Goal: Find specific page/section: Find specific page/section

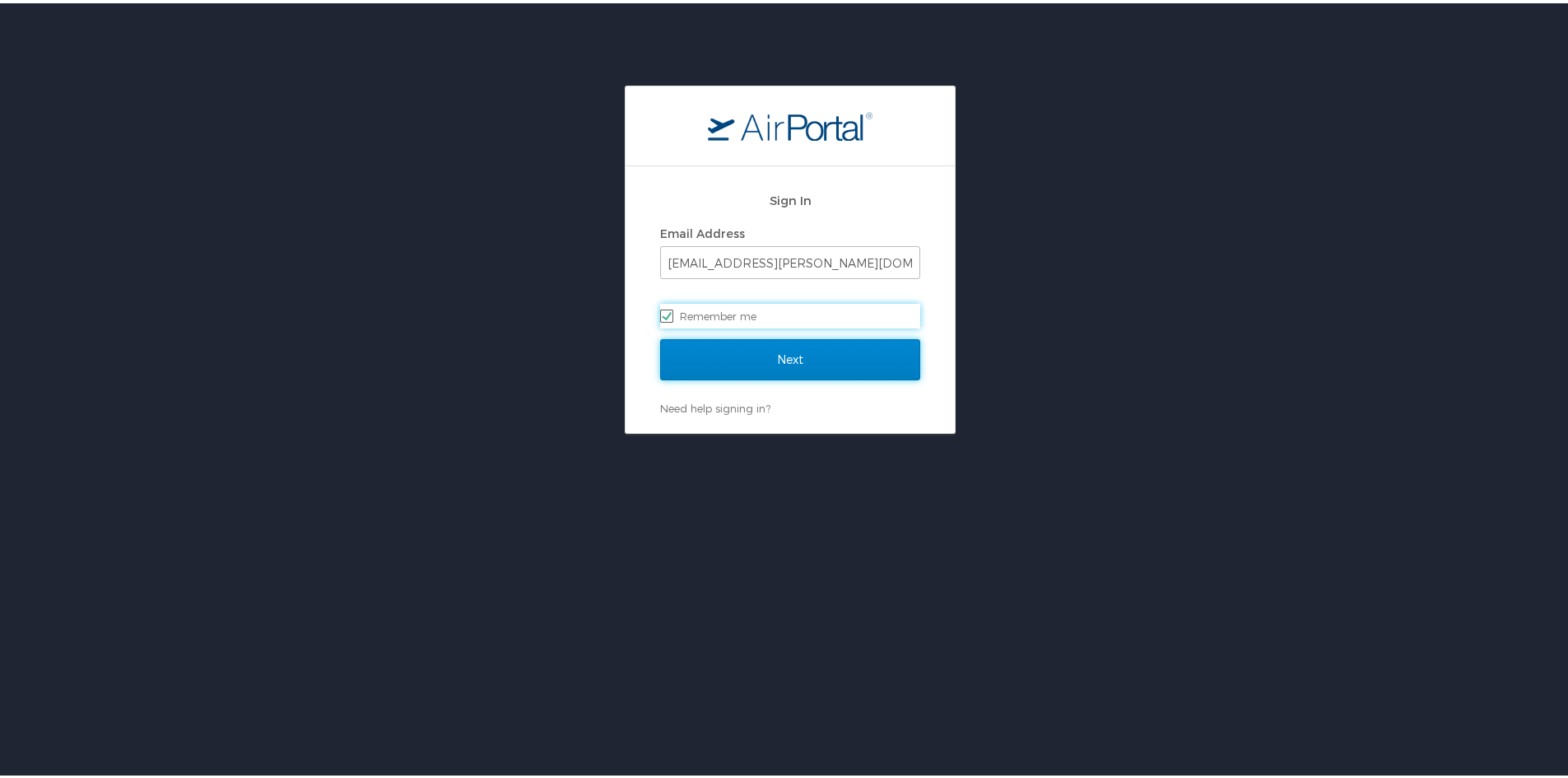
click at [782, 372] on input "Next" at bounding box center [790, 357] width 260 height 41
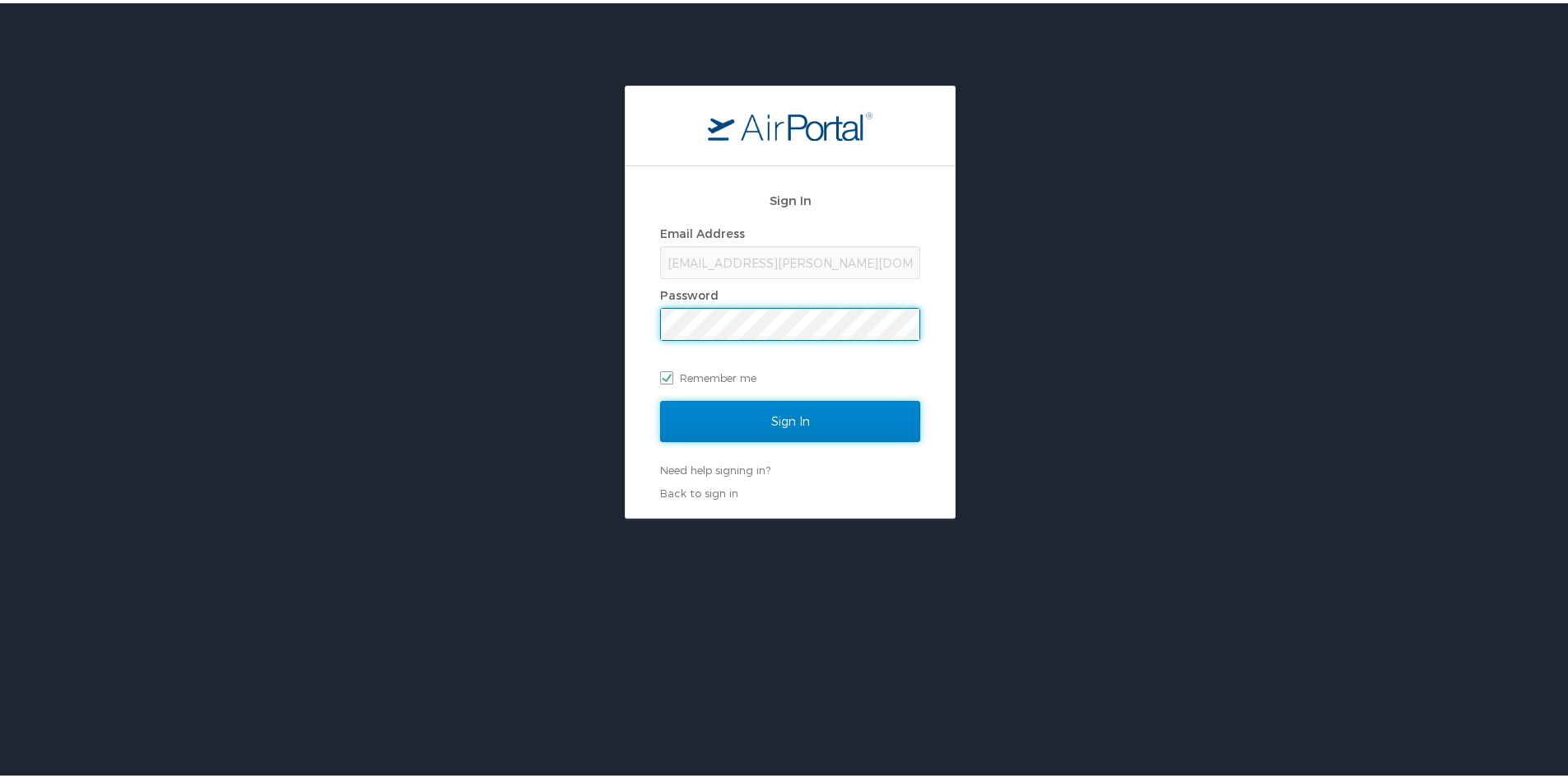
click at [754, 419] on input "Sign In" at bounding box center [790, 419] width 260 height 41
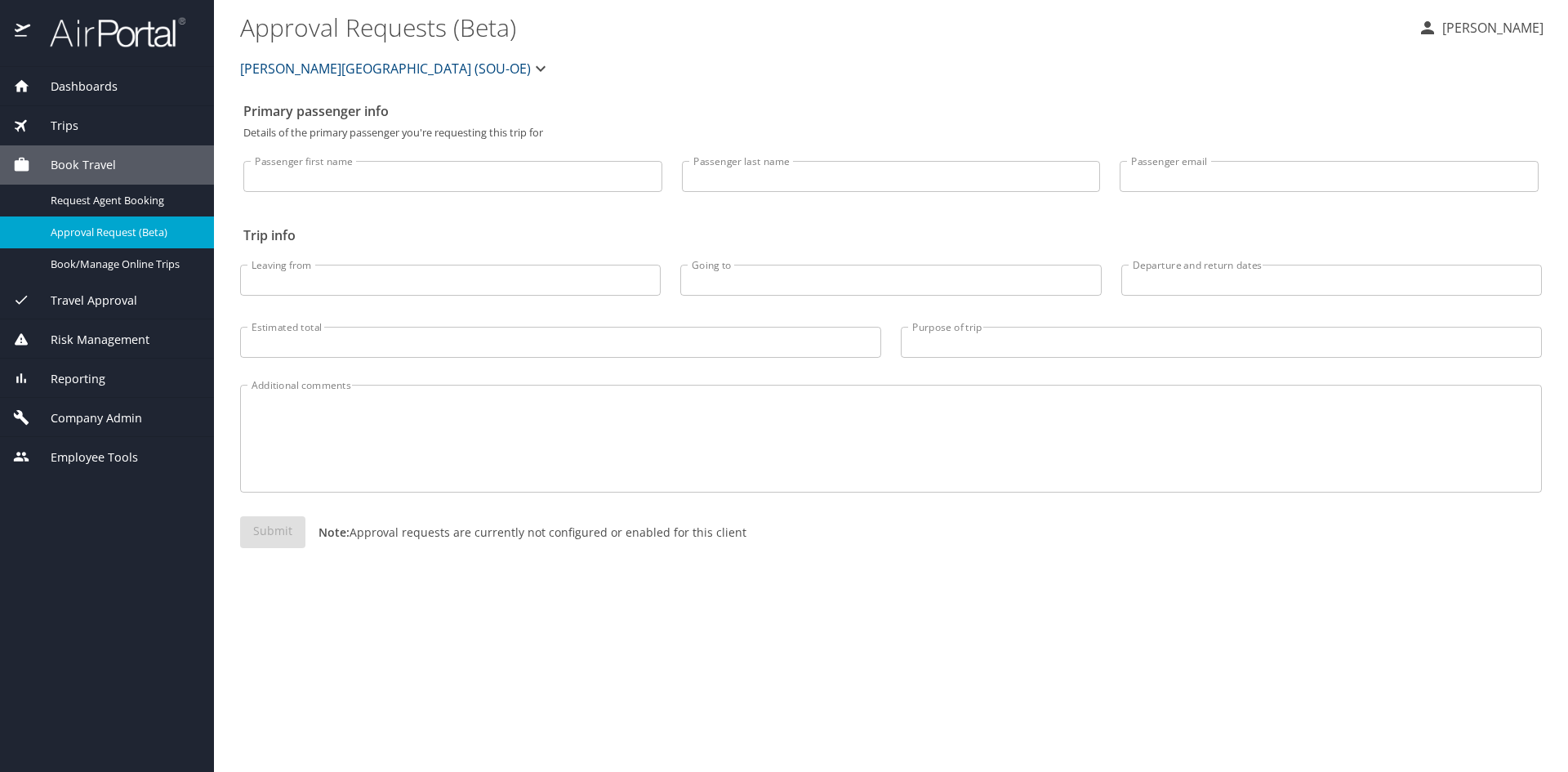
click at [70, 376] on span "Reporting" at bounding box center [68, 379] width 75 height 18
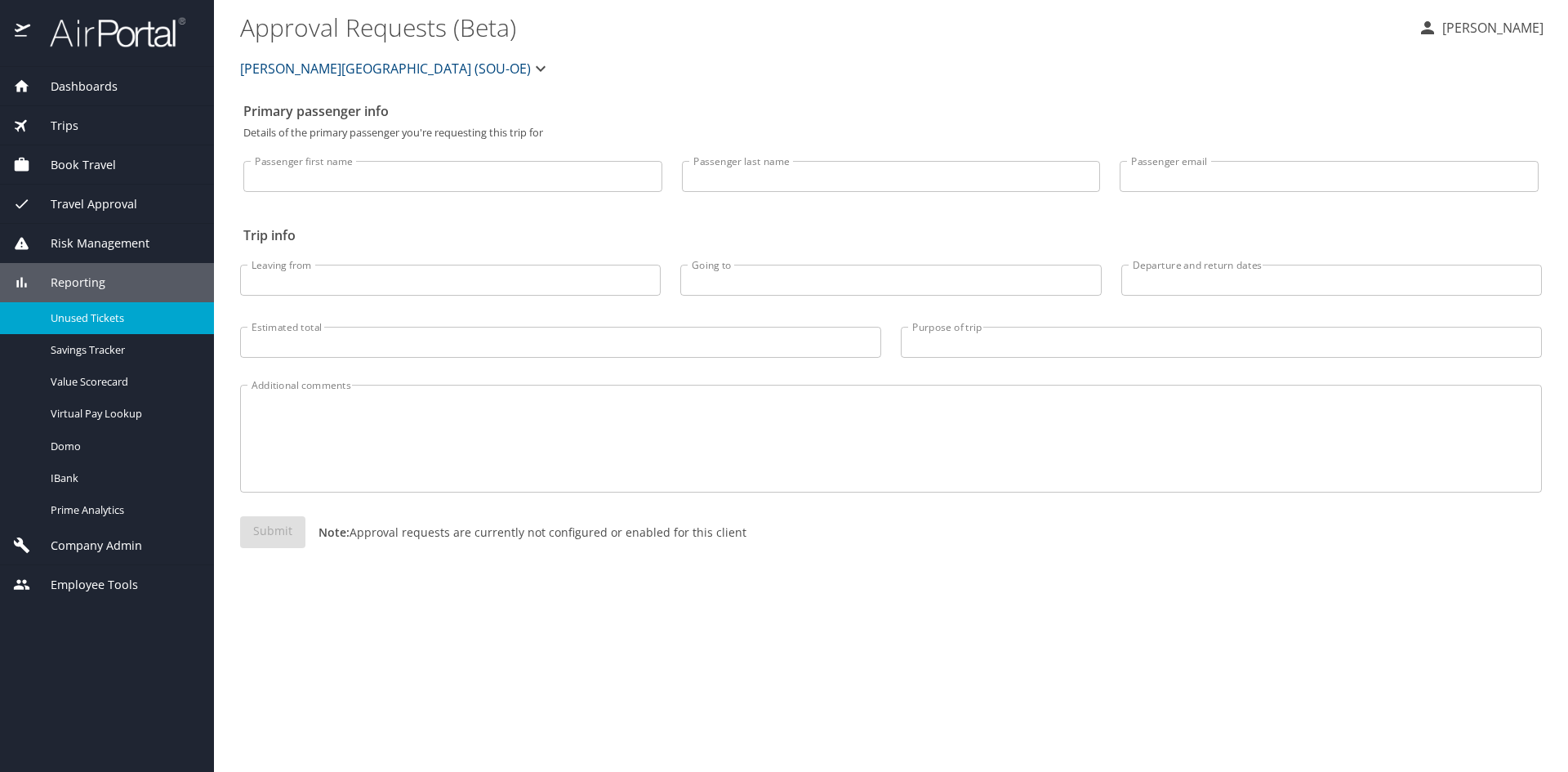
click at [112, 326] on div "Unused Tickets" at bounding box center [106, 318] width 188 height 19
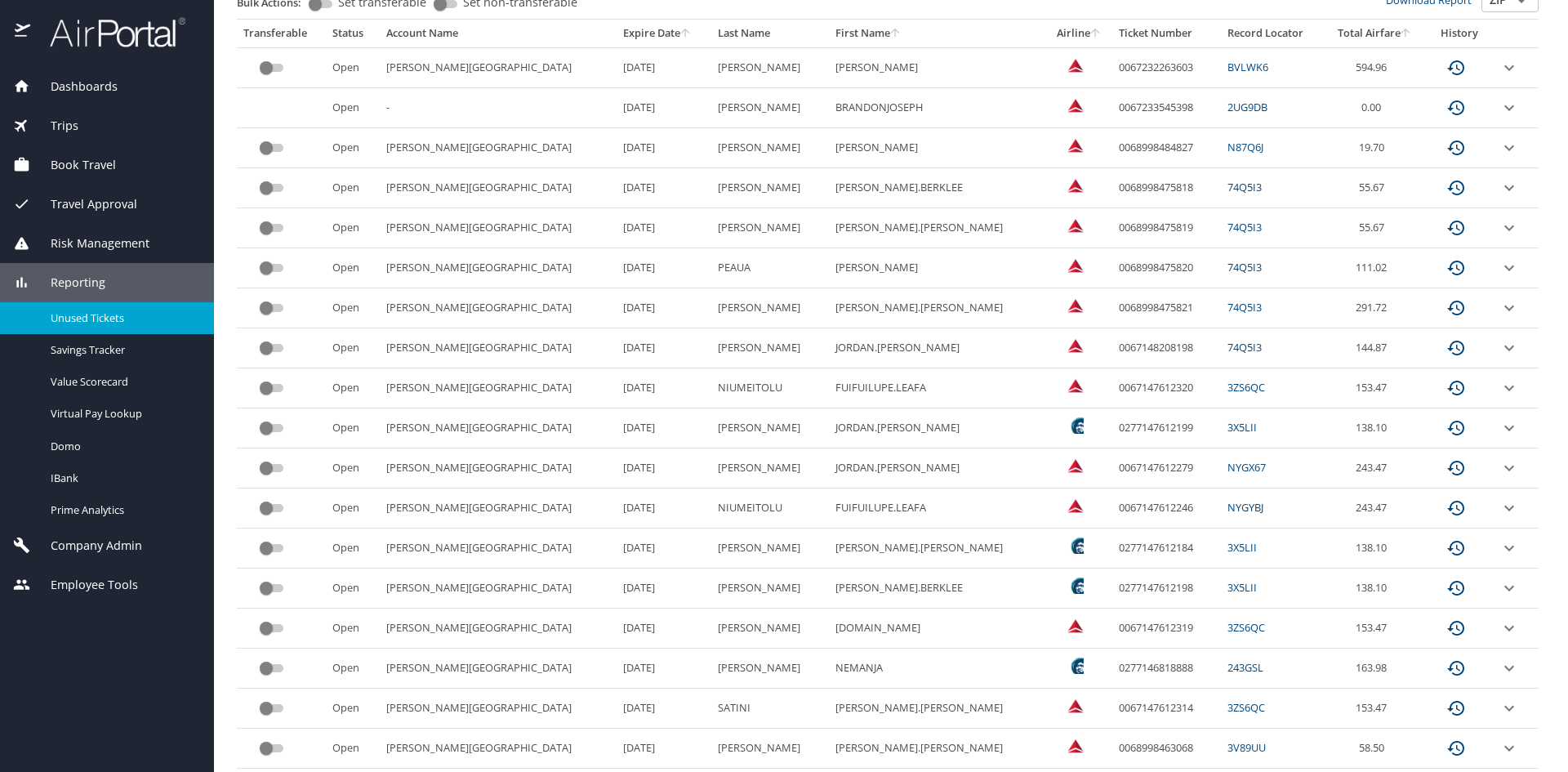
scroll to position [86, 0]
